Goal: Manage account settings

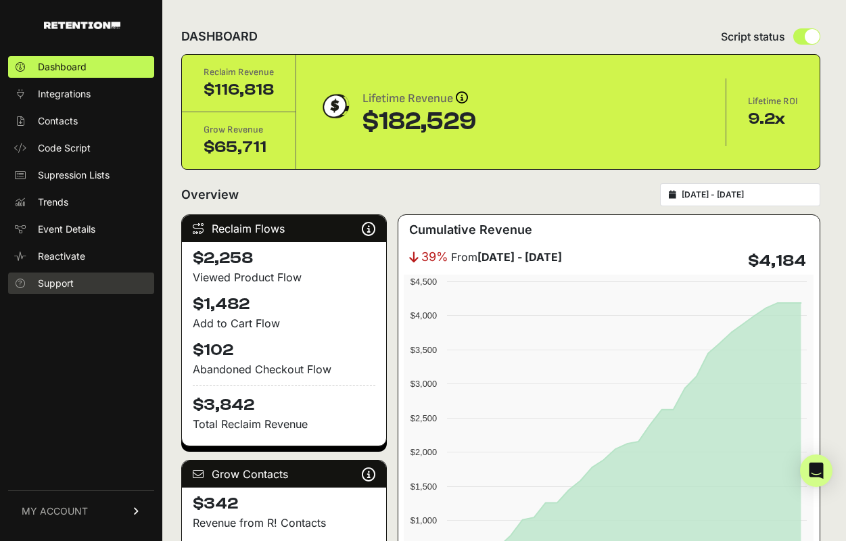
click at [59, 288] on span "Support" at bounding box center [56, 283] width 36 height 14
click at [88, 499] on link "MY ACCOUNT" at bounding box center [81, 510] width 146 height 41
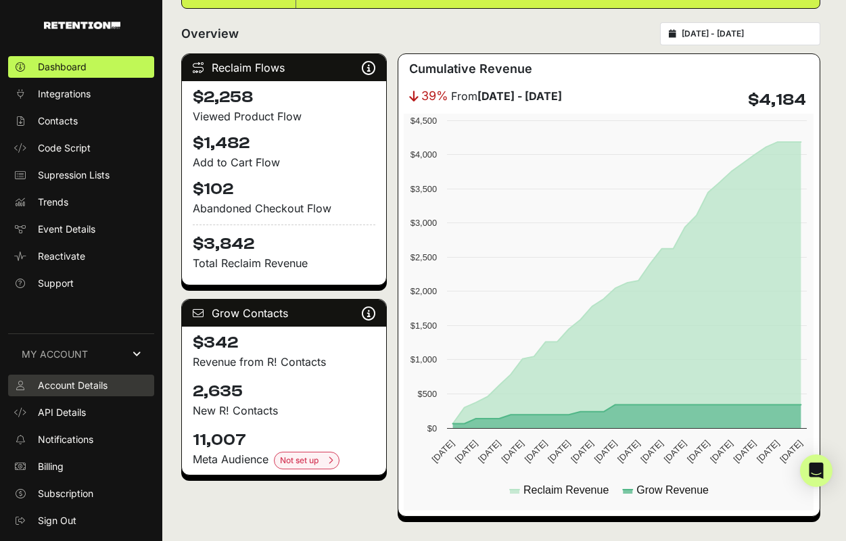
scroll to position [168, 0]
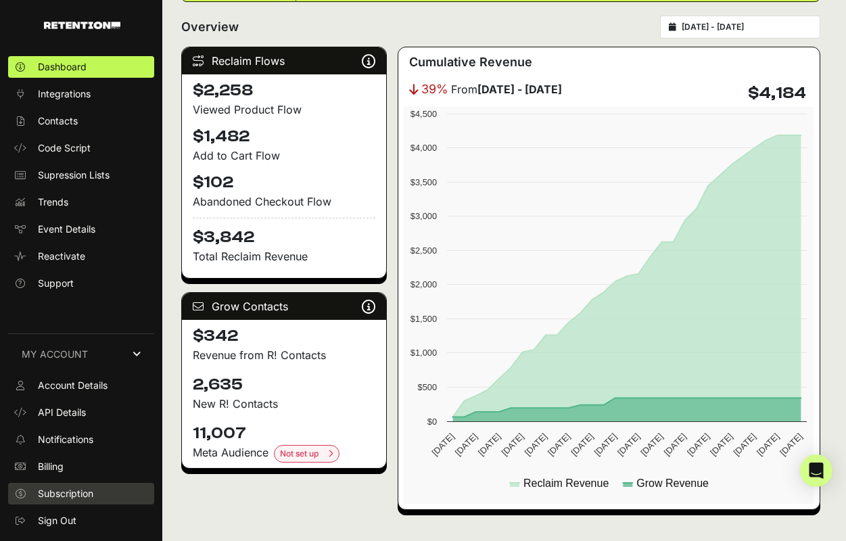
click at [53, 496] on span "Subscription" at bounding box center [65, 494] width 55 height 14
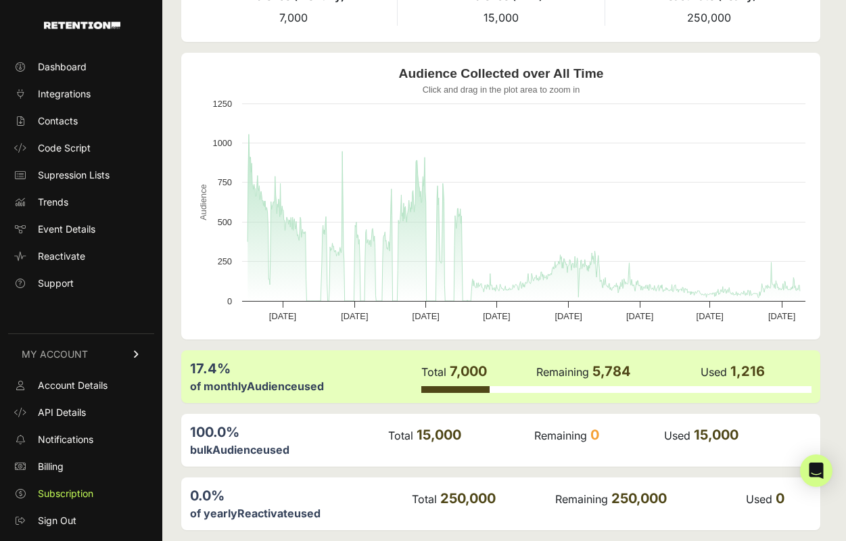
scroll to position [153, 0]
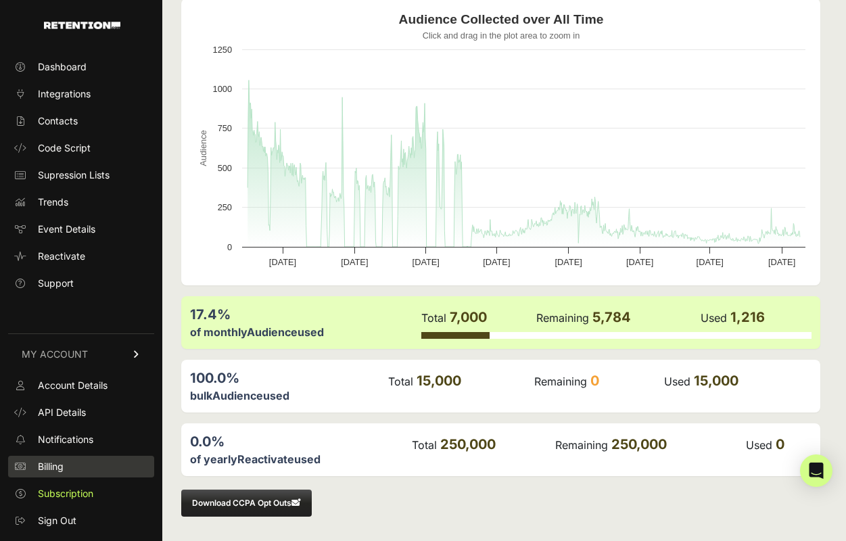
click at [59, 462] on span "Billing" at bounding box center [51, 467] width 26 height 14
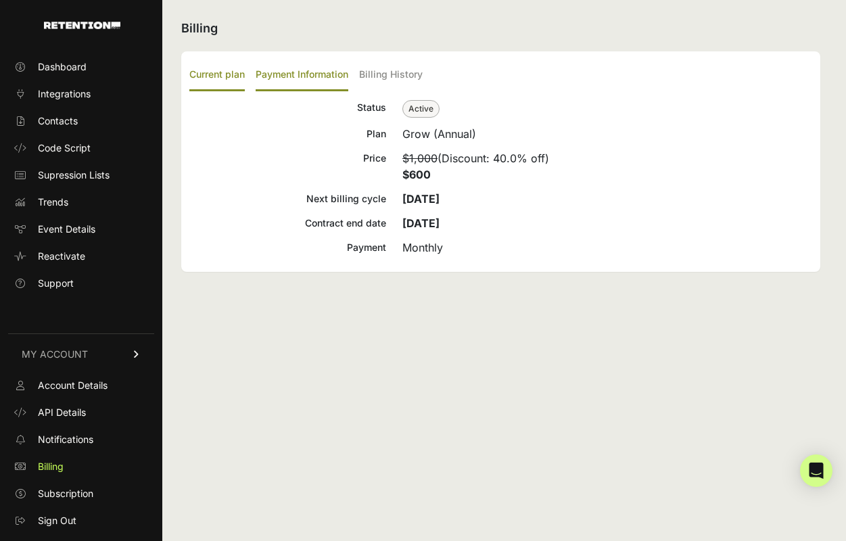
click at [295, 74] on label "Payment Information" at bounding box center [302, 75] width 93 height 32
click at [0, 0] on input "Payment Information" at bounding box center [0, 0] width 0 height 0
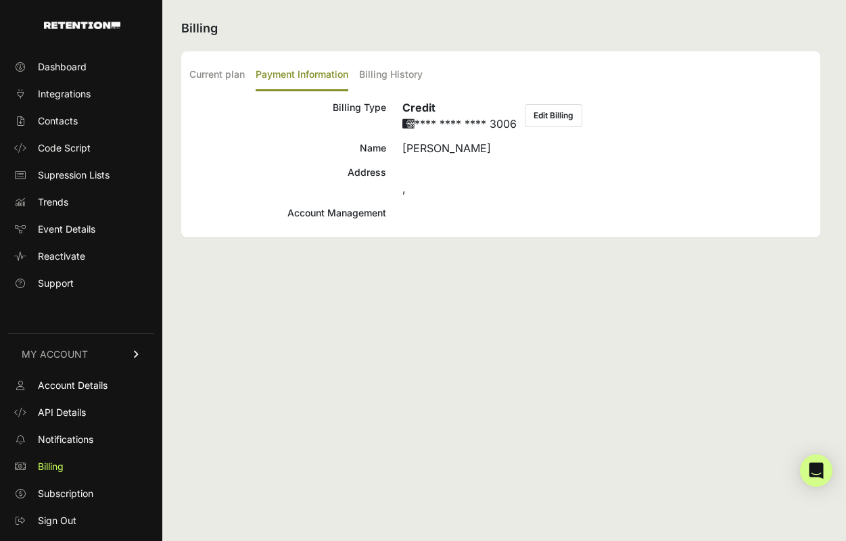
click at [539, 111] on button "Edit Billing" at bounding box center [553, 115] width 57 height 23
click at [384, 74] on label "Billing History" at bounding box center [391, 75] width 64 height 32
click at [0, 0] on input "Billing History" at bounding box center [0, 0] width 0 height 0
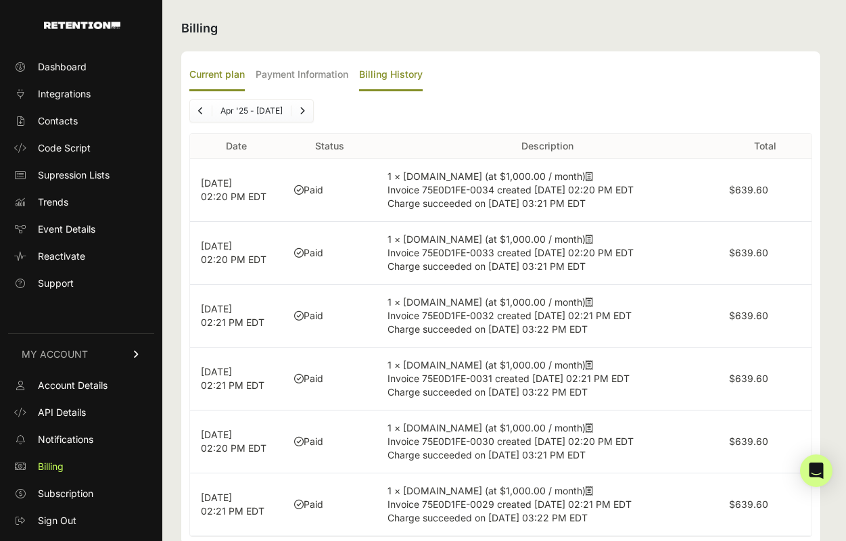
click at [228, 73] on label "Current plan" at bounding box center [216, 75] width 55 height 32
click at [0, 0] on input "Current plan" at bounding box center [0, 0] width 0 height 0
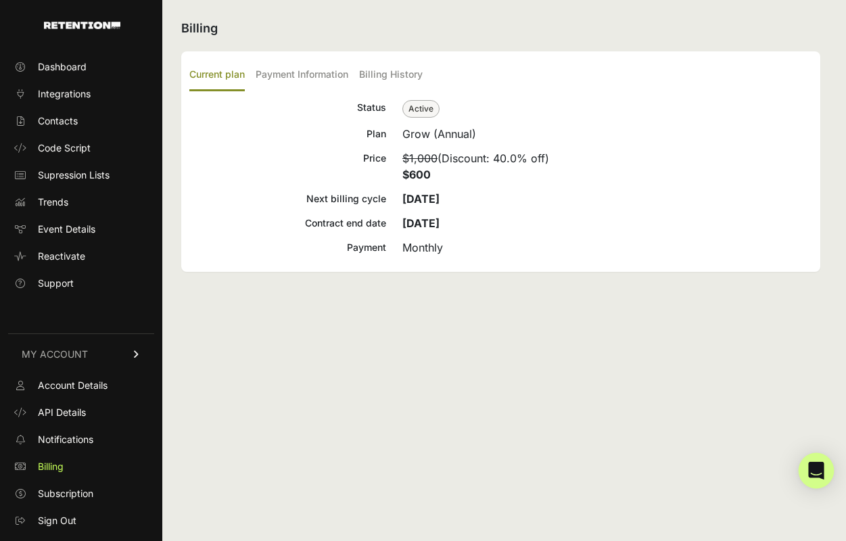
click at [817, 462] on div "Open Intercom Messenger" at bounding box center [816, 471] width 36 height 36
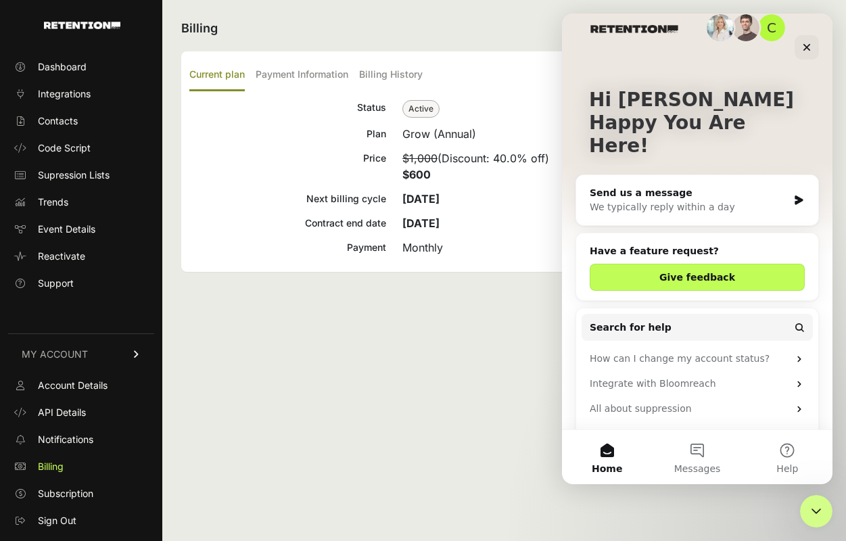
scroll to position [28, 0]
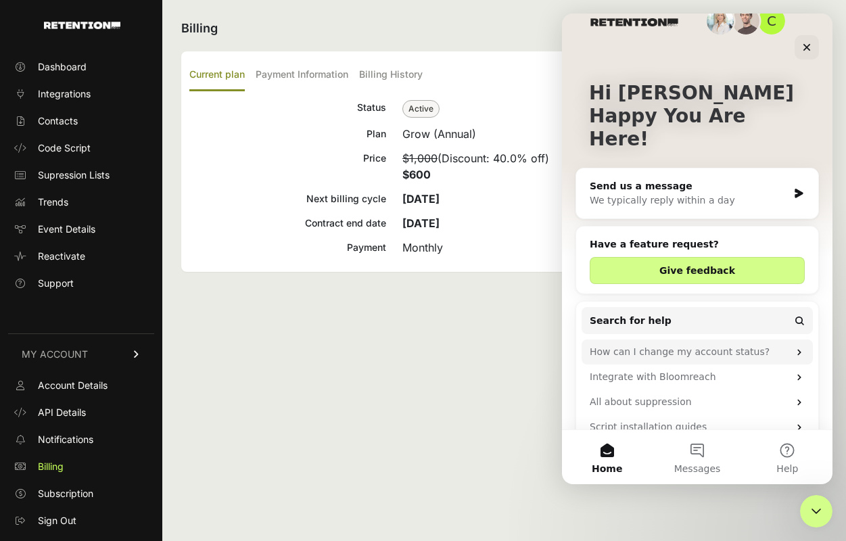
click at [706, 339] on div "How can I change my account status?" at bounding box center [696, 351] width 231 height 25
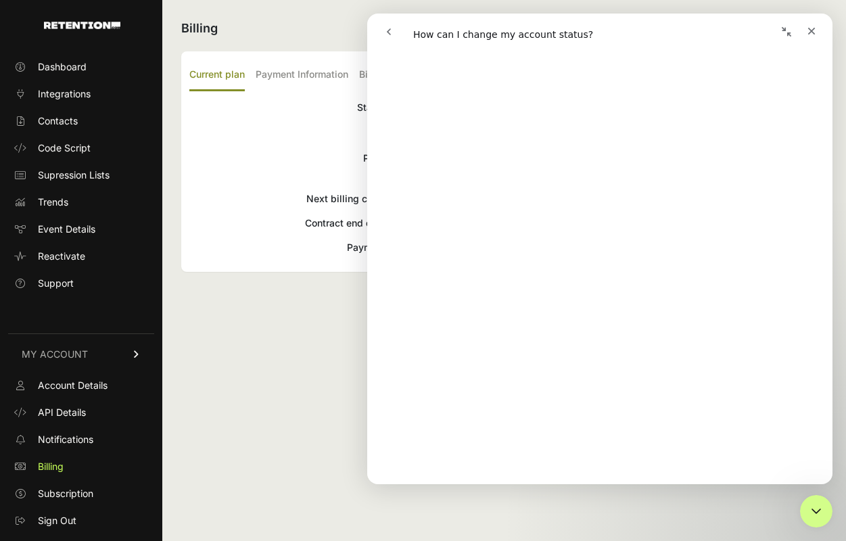
scroll to position [228, 0]
click at [817, 37] on div "Close" at bounding box center [811, 31] width 24 height 24
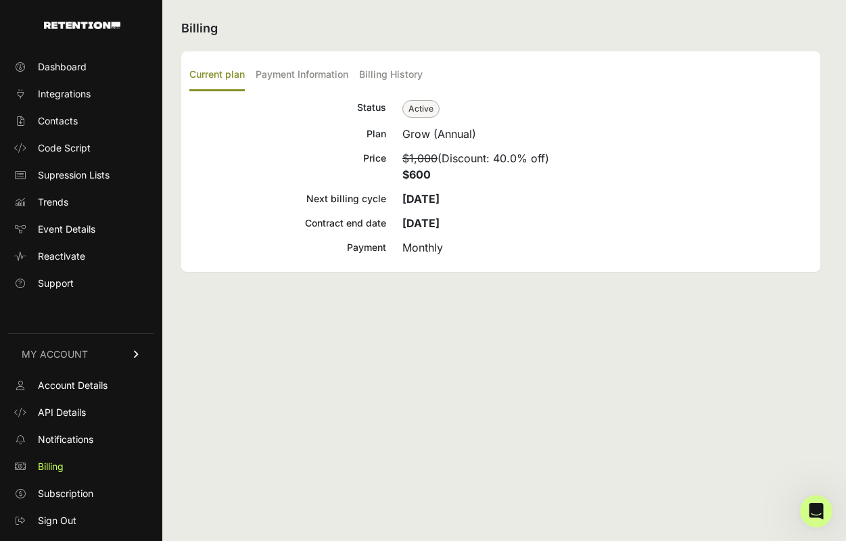
scroll to position [0, 0]
